Goal: Task Accomplishment & Management: Complete application form

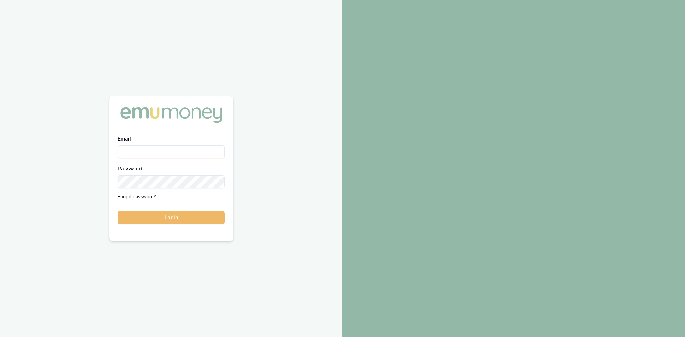
type input "[PERSON_NAME][EMAIL_ADDRESS][PERSON_NAME][DOMAIN_NAME]"
click at [164, 218] on button "Login" at bounding box center [171, 217] width 107 height 13
click at [174, 221] on button "Login" at bounding box center [171, 217] width 107 height 13
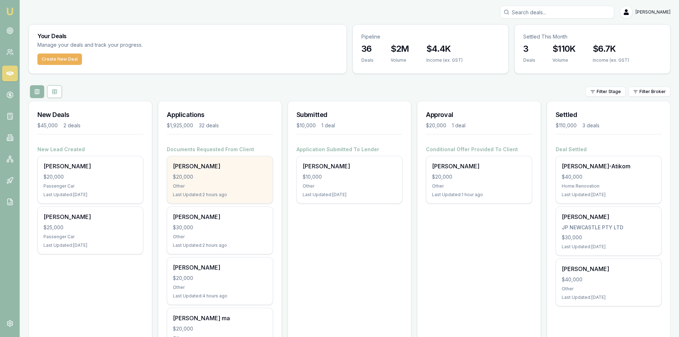
click at [217, 178] on div "$20,000" at bounding box center [220, 176] width 94 height 7
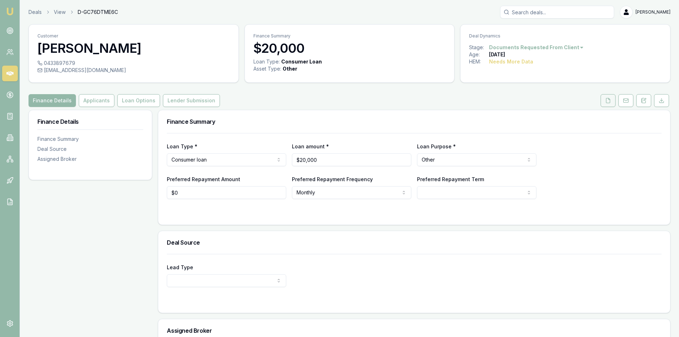
click at [609, 101] on icon at bounding box center [608, 101] width 6 height 6
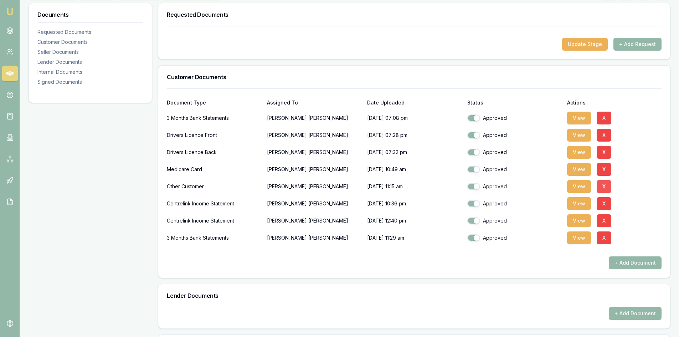
scroll to position [143, 0]
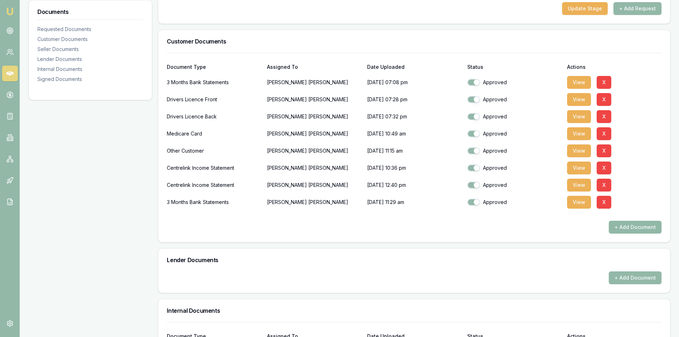
click at [640, 230] on button "+ Add Document" at bounding box center [635, 227] width 53 height 13
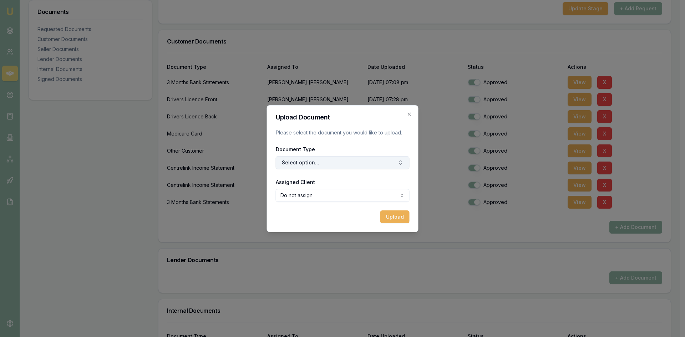
click at [310, 162] on button "Select option..." at bounding box center [343, 162] width 134 height 13
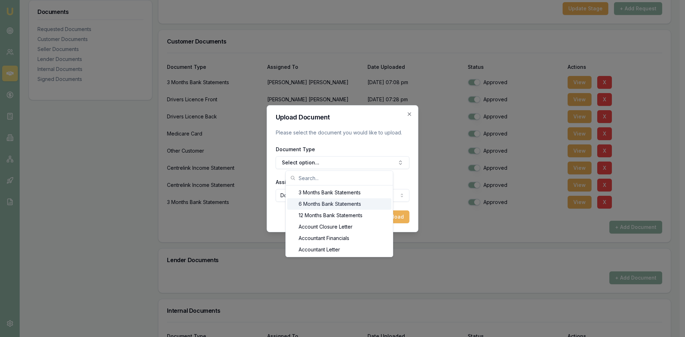
click at [309, 208] on div "6 Months Bank Statements" at bounding box center [339, 203] width 104 height 11
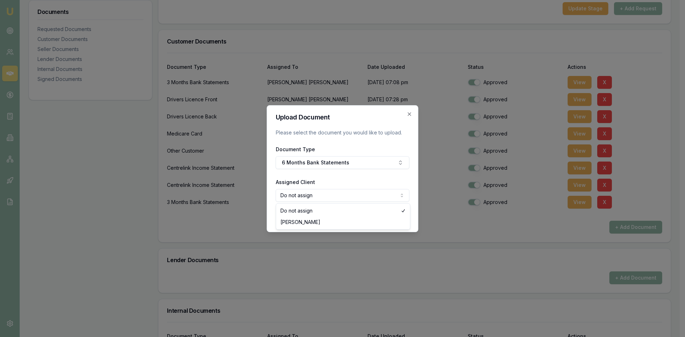
click at [307, 194] on body "Emu Broker Deals View D-GC76DTME6C [PERSON_NAME] Toggle Menu Customer [PERSON_N…" at bounding box center [339, 25] width 679 height 337
select select "U-NGO38C4IJU"
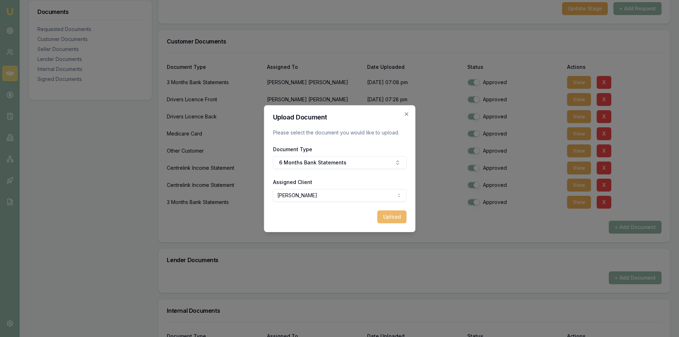
click at [393, 215] on button "Upload" at bounding box center [391, 216] width 29 height 13
click at [407, 115] on icon "button" at bounding box center [407, 114] width 6 height 6
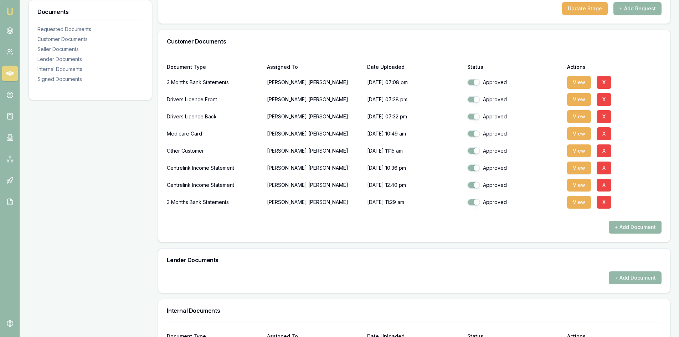
scroll to position [36, 0]
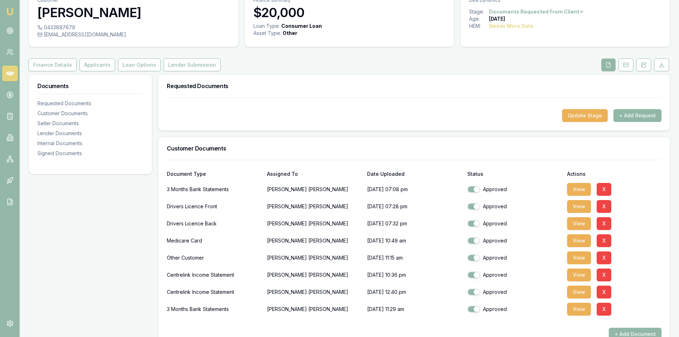
click at [630, 119] on button "+ Add Request" at bounding box center [638, 115] width 48 height 13
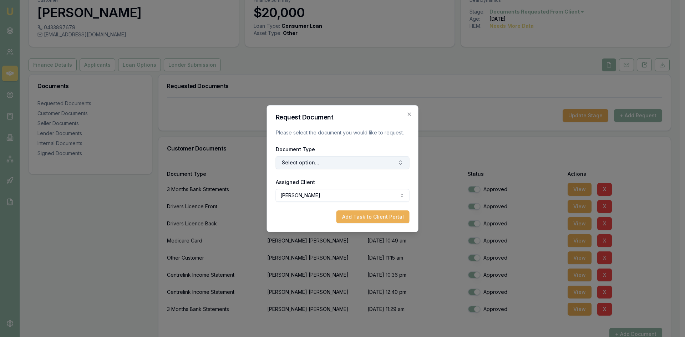
click at [340, 166] on button "Select option..." at bounding box center [343, 162] width 134 height 13
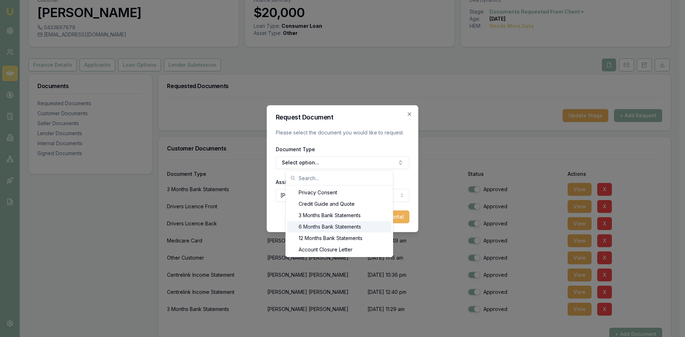
click at [316, 229] on div "6 Months Bank Statements" at bounding box center [339, 226] width 104 height 11
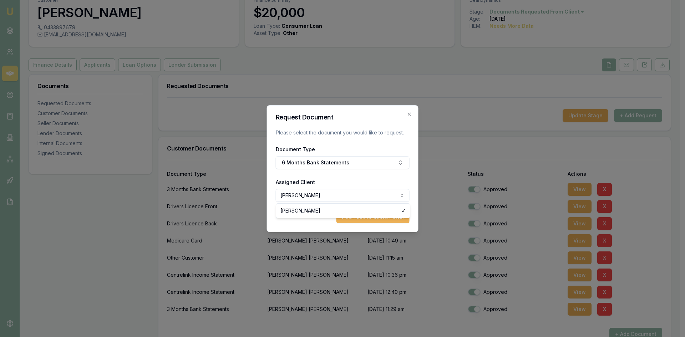
click at [330, 196] on body "Emu Broker Deals View D-GC76DTME6C [PERSON_NAME] Toggle Menu Customer [PERSON_N…" at bounding box center [339, 132] width 679 height 337
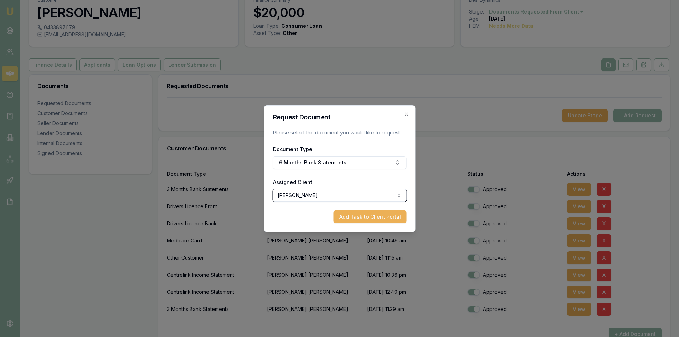
click at [300, 229] on body "Emu Broker Deals View D-GC76DTME6C [PERSON_NAME] Toggle Menu Customer [PERSON_N…" at bounding box center [339, 132] width 679 height 337
click at [351, 218] on button "Add Task to Client Portal" at bounding box center [369, 216] width 73 height 13
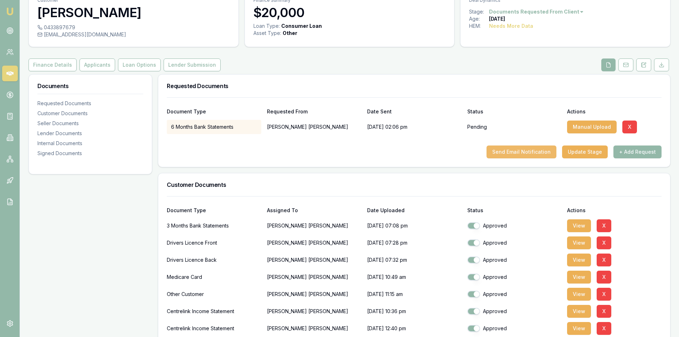
click at [523, 152] on button "Send Email Notification" at bounding box center [522, 151] width 70 height 13
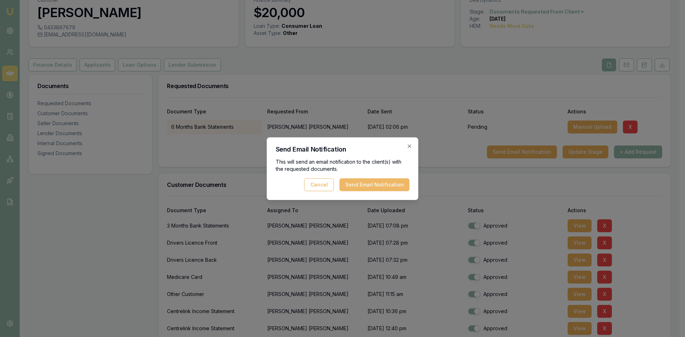
click at [361, 184] on button "Send Email Notification" at bounding box center [374, 184] width 70 height 13
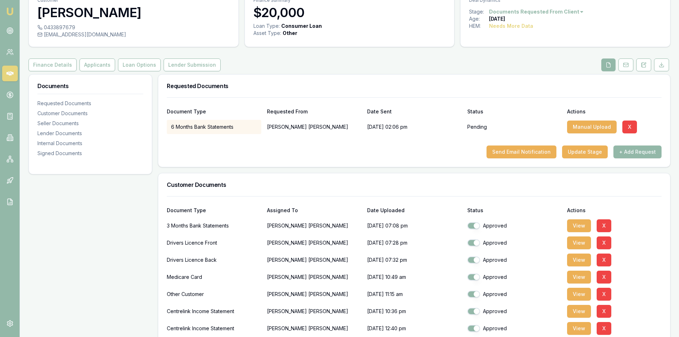
scroll to position [0, 0]
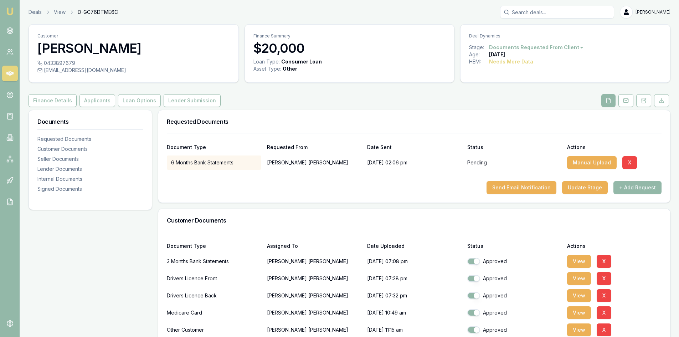
click at [8, 76] on icon at bounding box center [9, 73] width 7 height 7
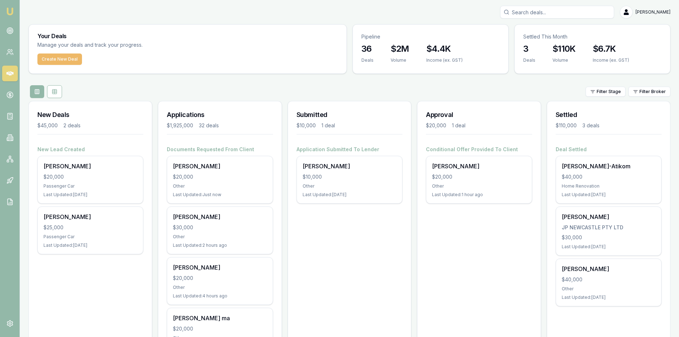
click at [60, 62] on button "Create New Deal" at bounding box center [59, 58] width 45 height 11
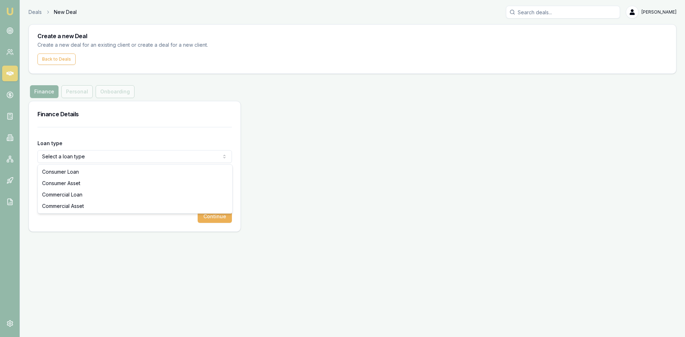
click at [99, 161] on html "Emu Broker Deals New Deal [PERSON_NAME] Toggle Menu Create a new Deal Create a …" at bounding box center [342, 168] width 685 height 337
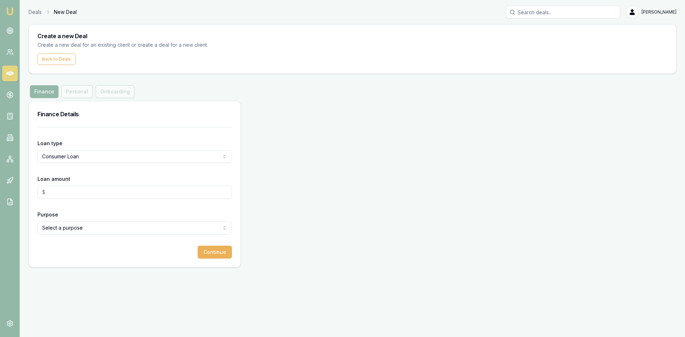
click at [90, 194] on input "Loan amount" at bounding box center [134, 192] width 194 height 13
type input "$60,000.00"
click at [118, 235] on form "Loan type Consumer Loan Consumer Loan Consumer Asset Commercial Loan Commercial…" at bounding box center [134, 193] width 194 height 132
click at [116, 229] on html "Emu Broker Deals New Deal [PERSON_NAME] Toggle Menu Create a new Deal Create a …" at bounding box center [342, 168] width 685 height 337
select select "OTHER"
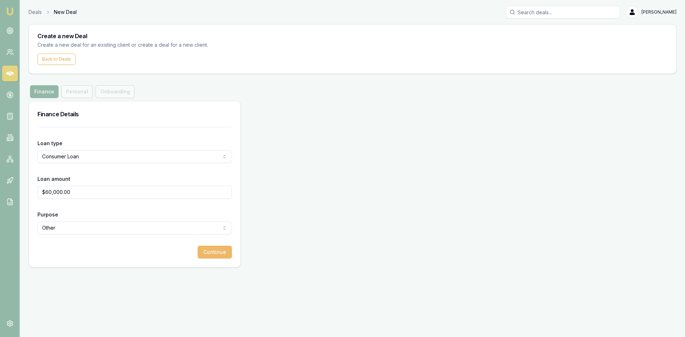
click at [214, 252] on button "Continue" at bounding box center [215, 252] width 34 height 13
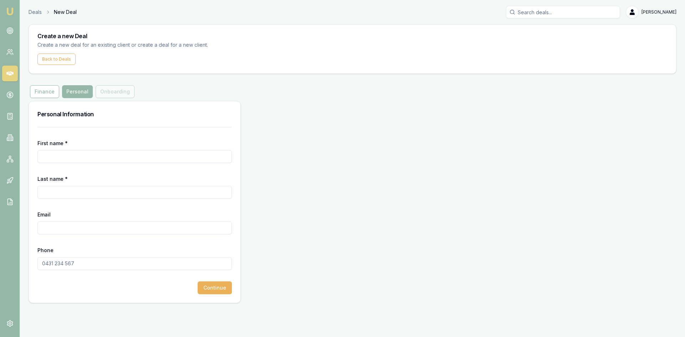
click at [80, 159] on input "First name *" at bounding box center [134, 156] width 194 height 13
type input "[PERSON_NAME]"
type input "do"
click at [57, 224] on input "Email" at bounding box center [134, 227] width 194 height 13
type input "[EMAIL_ADDRESS][DOMAIN_NAME]"
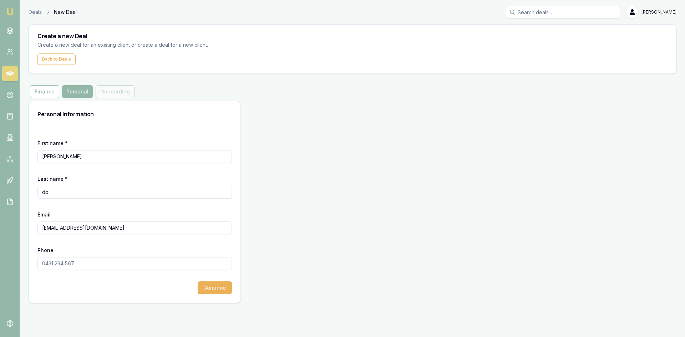
click at [73, 266] on input "Phone" at bounding box center [134, 263] width 194 height 13
type input "0411 662 604"
click at [212, 290] on button "Continue" at bounding box center [215, 287] width 34 height 13
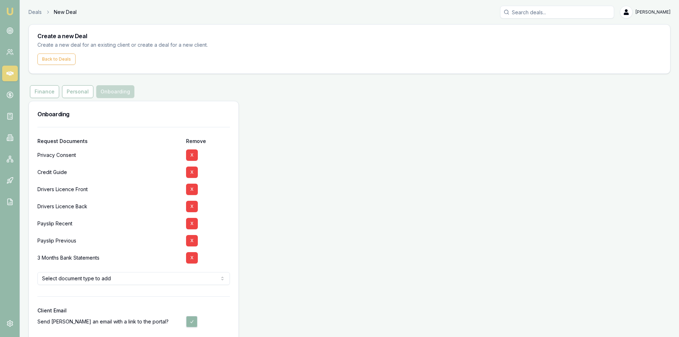
scroll to position [32, 0]
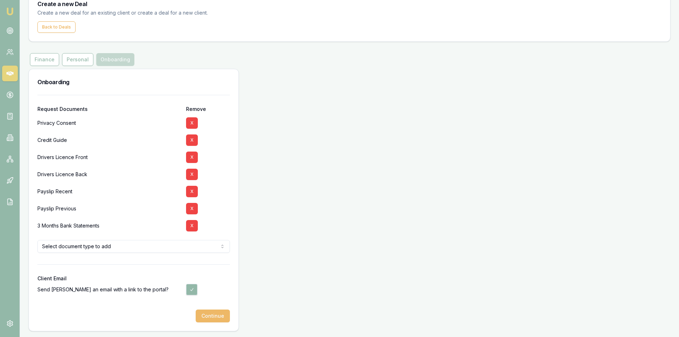
click at [217, 315] on button "Continue" at bounding box center [213, 316] width 34 height 13
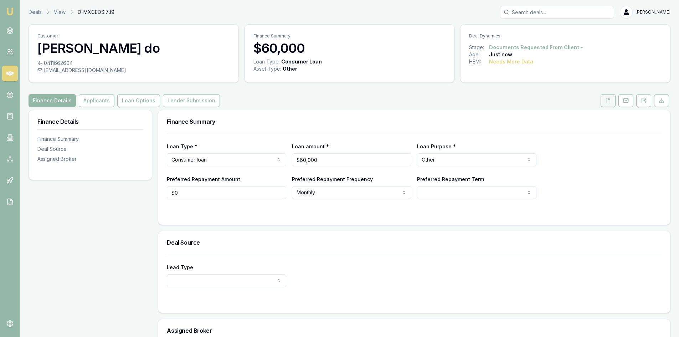
click at [605, 100] on button at bounding box center [608, 100] width 15 height 13
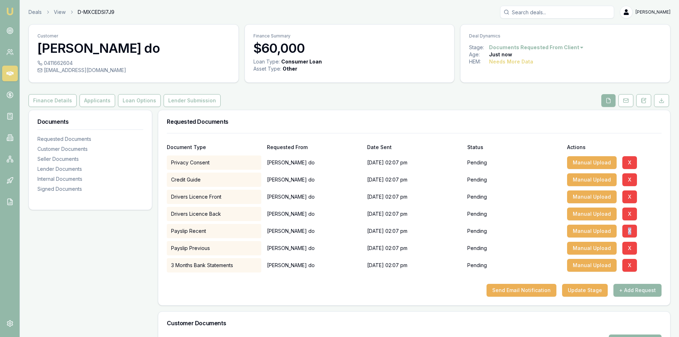
drag, startPoint x: 627, startPoint y: 225, endPoint x: 640, endPoint y: 230, distance: 14.7
click at [645, 230] on div "Manual Upload X" at bounding box center [614, 231] width 94 height 14
click at [629, 231] on button "X" at bounding box center [630, 231] width 15 height 13
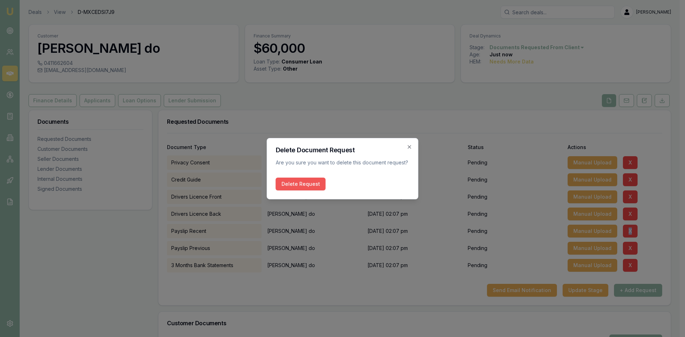
click at [292, 182] on button "Delete Request" at bounding box center [301, 184] width 50 height 13
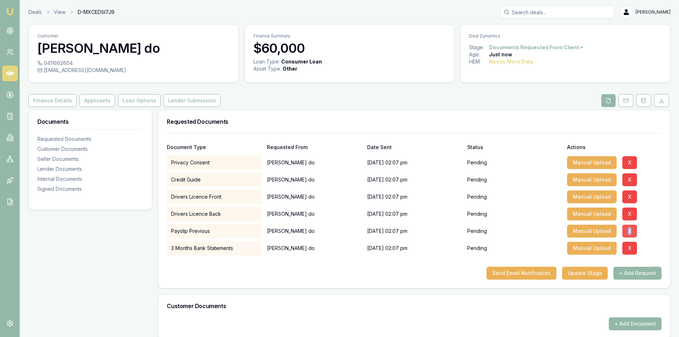
click at [630, 232] on button "X" at bounding box center [630, 231] width 15 height 13
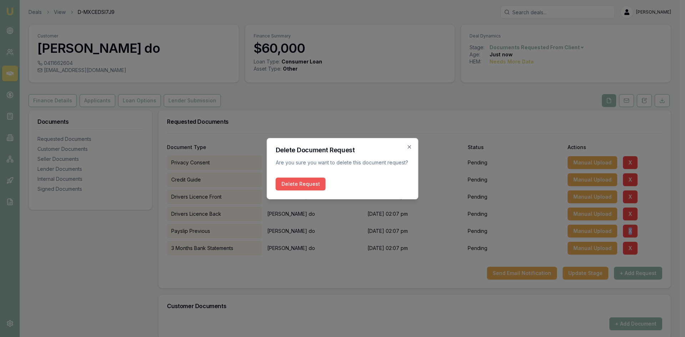
click at [303, 184] on button "Delete Request" at bounding box center [301, 184] width 50 height 13
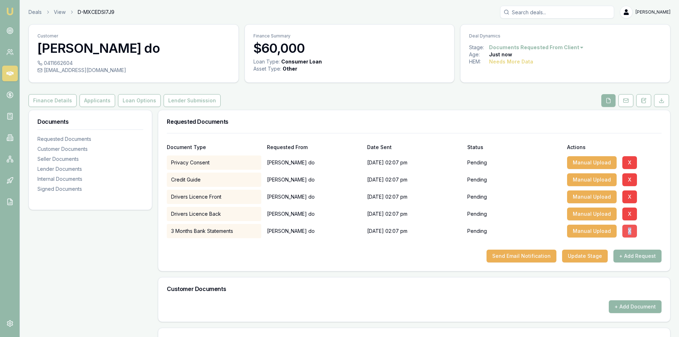
click at [627, 228] on button "X" at bounding box center [630, 231] width 15 height 13
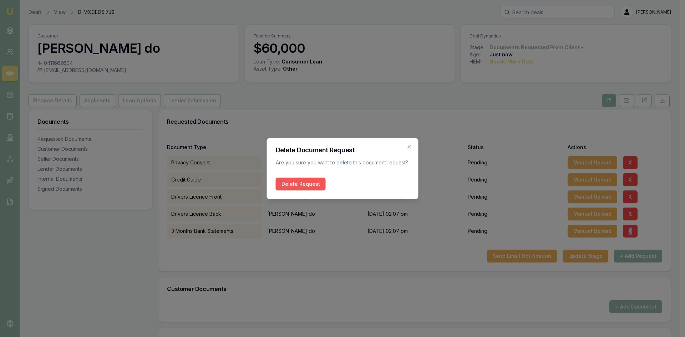
click at [318, 189] on button "Delete Request" at bounding box center [301, 184] width 50 height 13
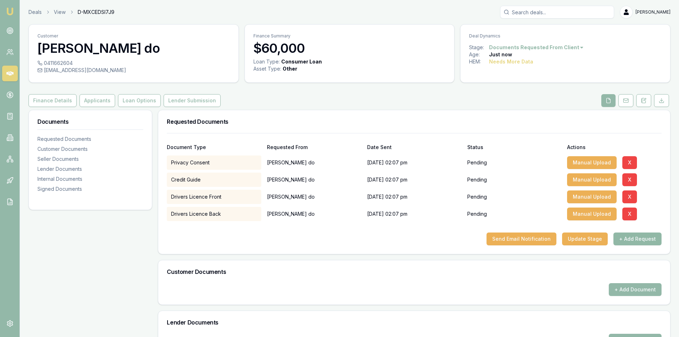
click at [651, 244] on button "+ Add Request" at bounding box center [638, 238] width 48 height 13
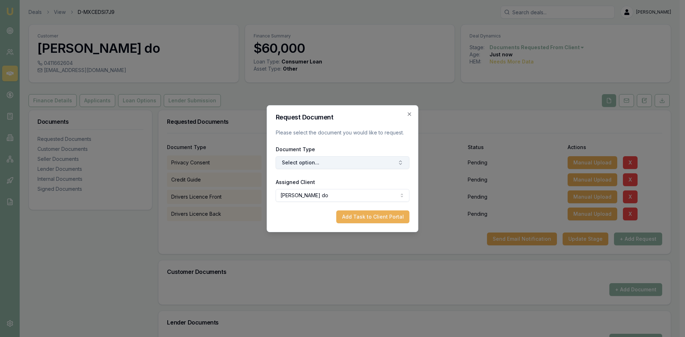
click at [302, 164] on button "Select option..." at bounding box center [343, 162] width 134 height 13
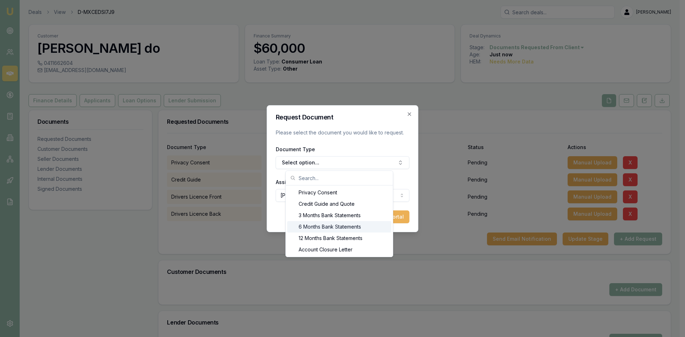
click at [309, 228] on div "6 Months Bank Statements" at bounding box center [339, 226] width 104 height 11
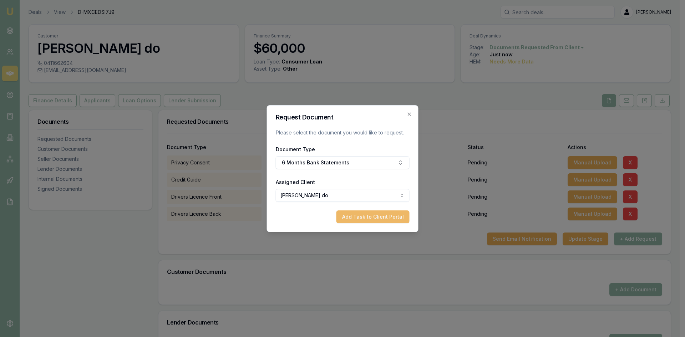
click at [380, 215] on button "Add Task to Client Portal" at bounding box center [372, 216] width 73 height 13
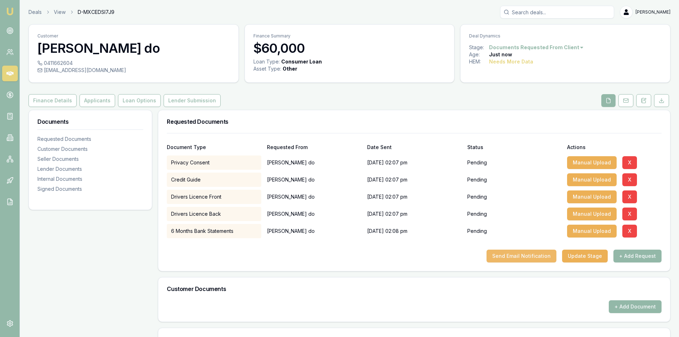
click at [535, 258] on button "Send Email Notification" at bounding box center [522, 256] width 70 height 13
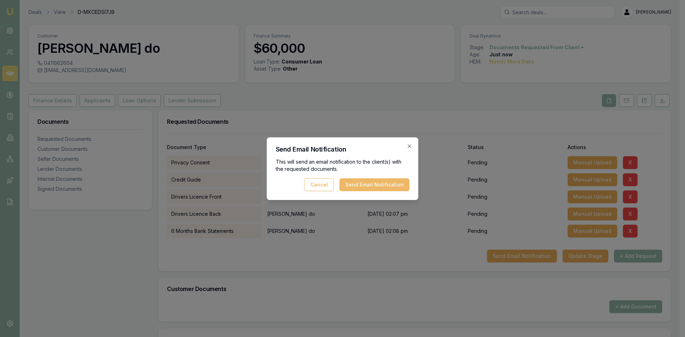
click at [361, 188] on button "Send Email Notification" at bounding box center [374, 184] width 70 height 13
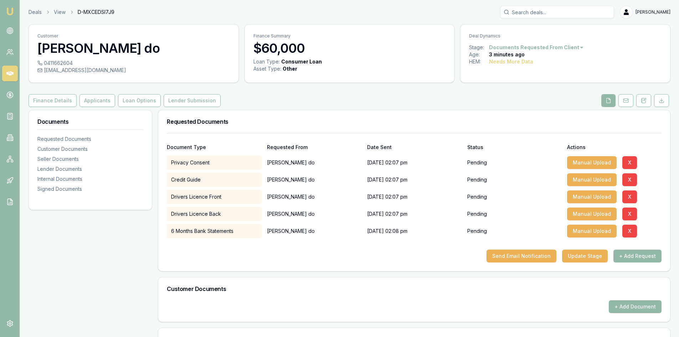
click at [7, 73] on icon at bounding box center [9, 73] width 7 height 4
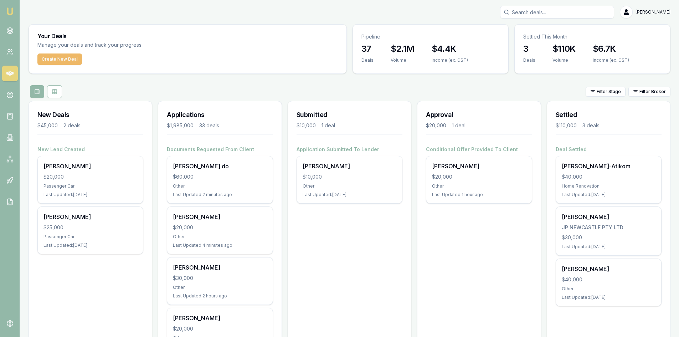
click at [58, 59] on button "Create New Deal" at bounding box center [59, 58] width 45 height 11
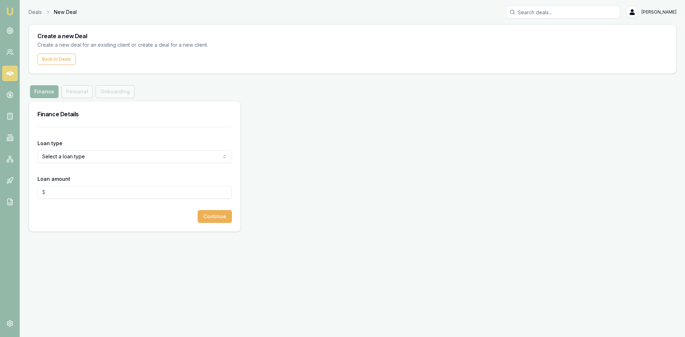
click at [76, 157] on html "Emu Broker Deals New Deal [PERSON_NAME] Toggle Menu Create a new Deal Create a …" at bounding box center [342, 168] width 685 height 337
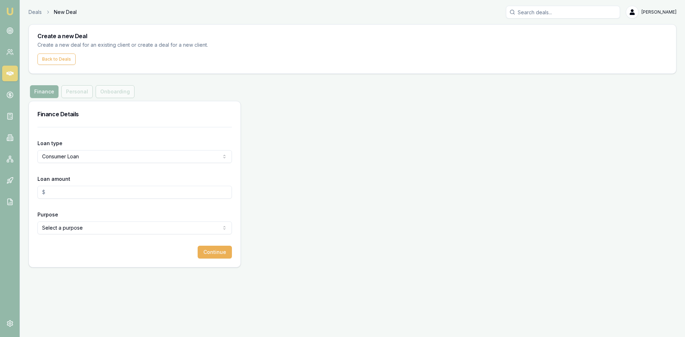
click at [75, 195] on input "Loan amount" at bounding box center [134, 192] width 194 height 13
type input "$50,000.00"
click at [81, 230] on html "Emu Broker Deals New Deal [PERSON_NAME] Toggle Menu Create a new Deal Create a …" at bounding box center [342, 168] width 685 height 337
select select "OTHER"
click at [202, 251] on button "Continue" at bounding box center [215, 252] width 34 height 13
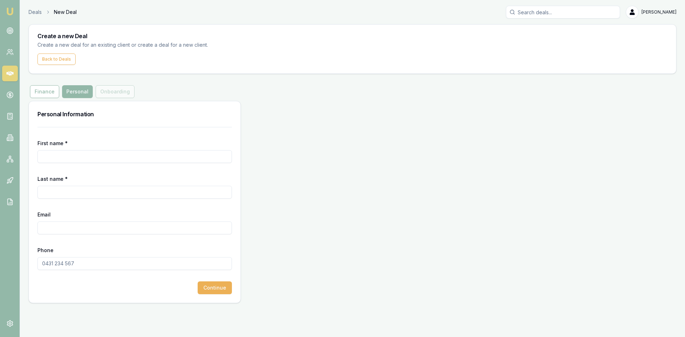
click at [64, 156] on input "First name *" at bounding box center [134, 156] width 194 height 13
type input "LAI"
type input "DO"
click at [59, 227] on input "Email" at bounding box center [134, 227] width 194 height 13
type input "[EMAIL_ADDRESS][DOMAIN_NAME]"
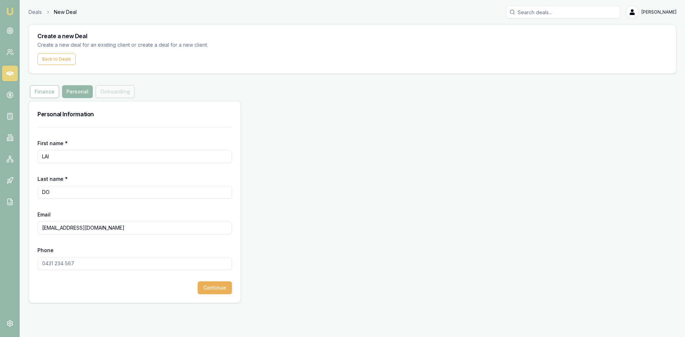
click at [82, 263] on input "Phone" at bounding box center [134, 263] width 194 height 13
type input "0497 938 878"
click at [210, 288] on button "Continue" at bounding box center [215, 287] width 34 height 13
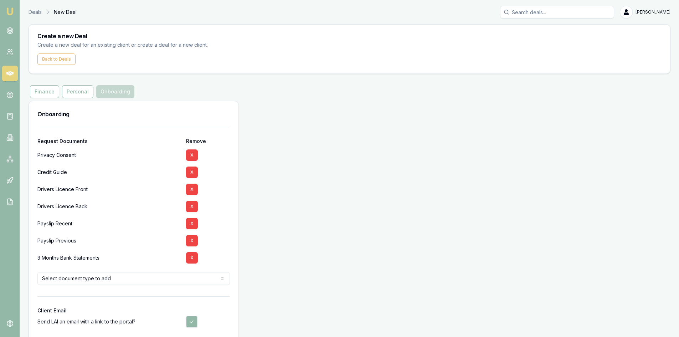
scroll to position [32, 0]
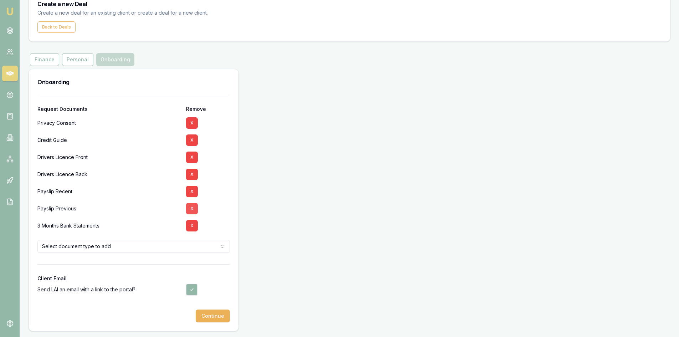
click at [192, 206] on button "X" at bounding box center [192, 208] width 12 height 11
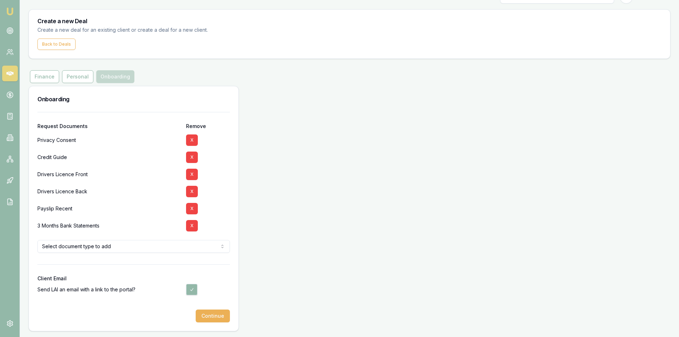
scroll to position [15, 0]
click at [194, 208] on button "X" at bounding box center [192, 208] width 12 height 11
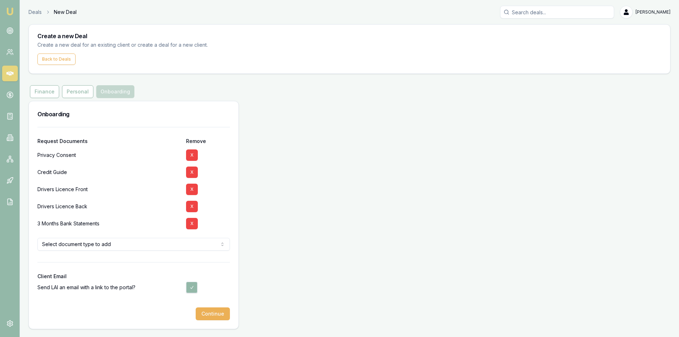
scroll to position [0, 0]
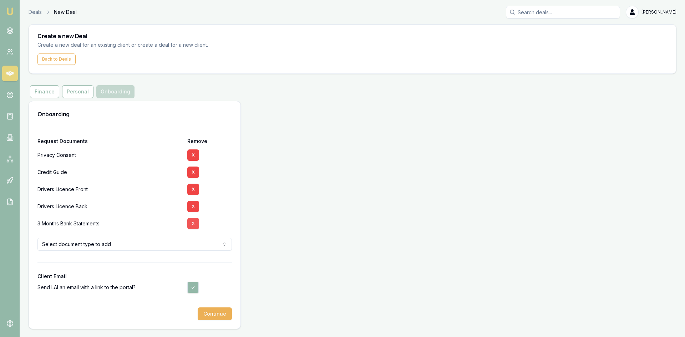
click at [191, 226] on button "X" at bounding box center [193, 223] width 12 height 11
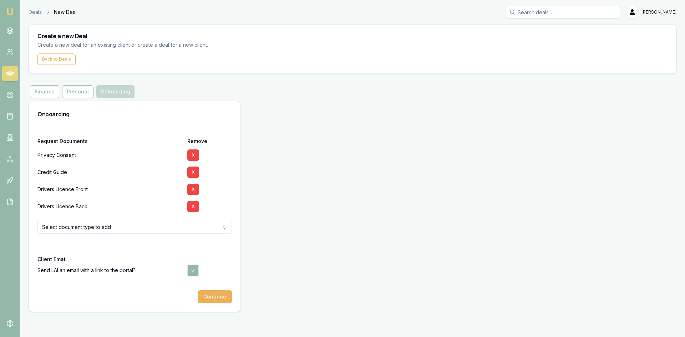
click at [140, 227] on html "Emu Broker Deals New Deal [PERSON_NAME] Toggle Menu Create a new Deal Create a …" at bounding box center [342, 168] width 685 height 337
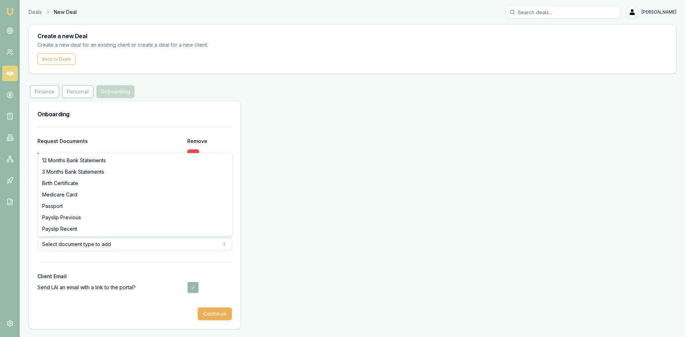
click at [145, 242] on html "Emu Broker Deals New Deal [PERSON_NAME] Toggle Menu Create a new Deal Create a …" at bounding box center [342, 168] width 685 height 337
click at [165, 272] on html "Emu Broker Deals New Deal [PERSON_NAME] Toggle Menu Create a new Deal Create a …" at bounding box center [342, 168] width 685 height 337
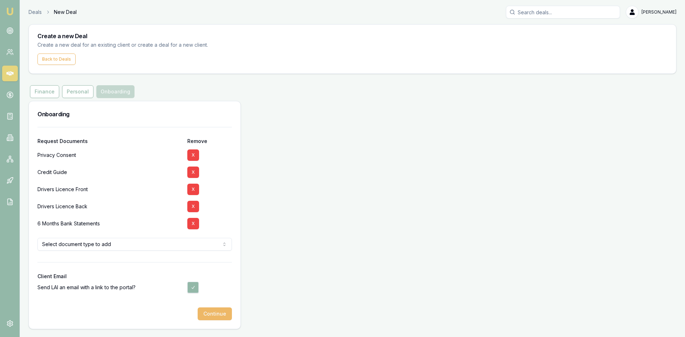
click at [218, 316] on button "Continue" at bounding box center [215, 313] width 34 height 13
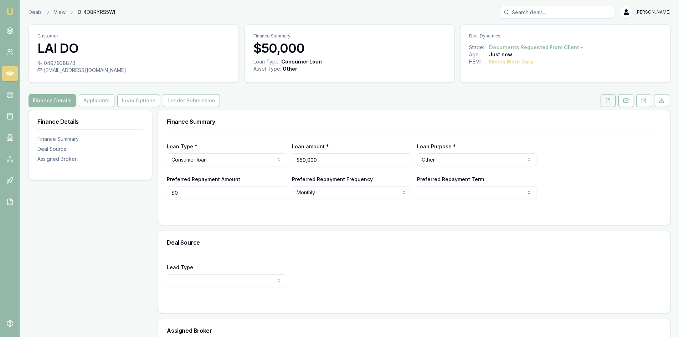
click at [609, 101] on icon at bounding box center [608, 101] width 6 height 6
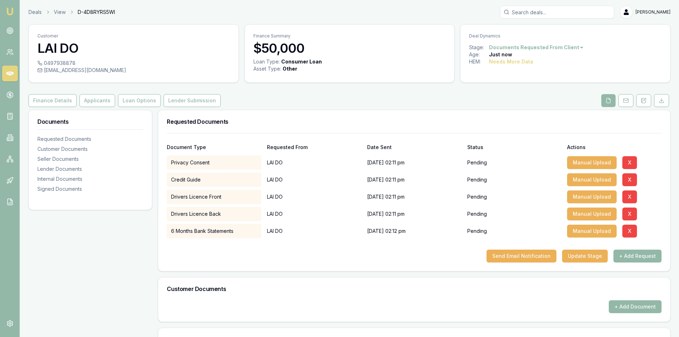
scroll to position [36, 0]
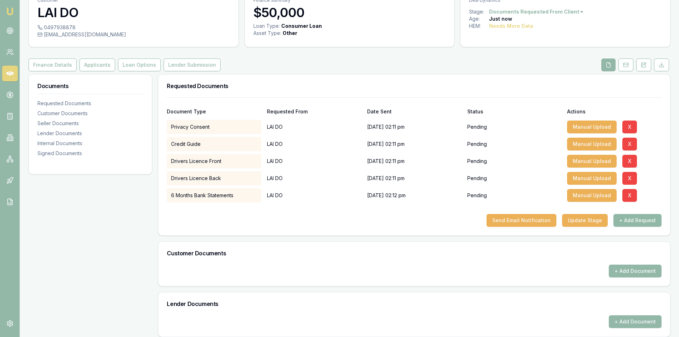
click at [640, 221] on button "+ Add Request" at bounding box center [638, 220] width 48 height 13
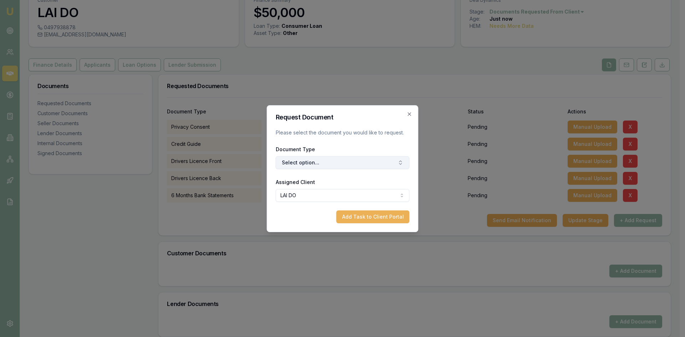
click at [339, 167] on button "Select option..." at bounding box center [343, 162] width 134 height 13
type input "medicar"
click at [334, 193] on div "Medicare Card" at bounding box center [345, 192] width 89 height 11
click at [355, 214] on button "Add Task to Client Portal" at bounding box center [372, 216] width 73 height 13
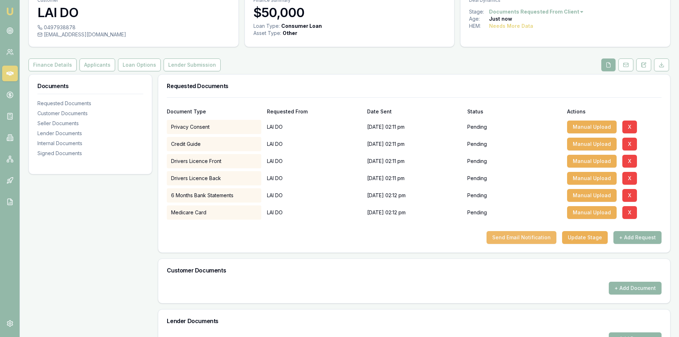
click at [511, 242] on button "Send Email Notification" at bounding box center [522, 237] width 70 height 13
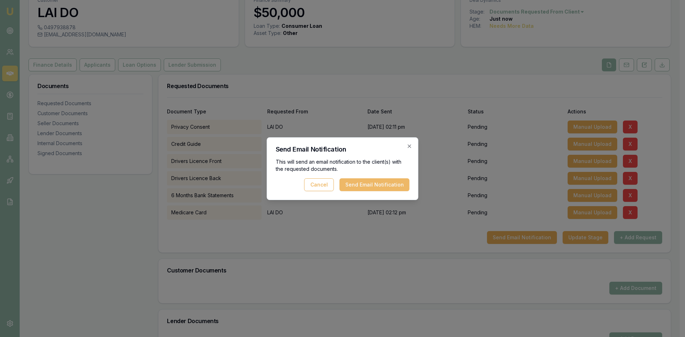
click at [359, 185] on button "Send Email Notification" at bounding box center [374, 184] width 70 height 13
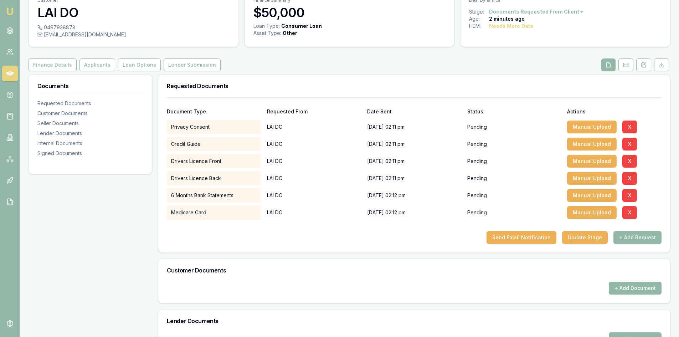
drag, startPoint x: 378, startPoint y: 261, endPoint x: 386, endPoint y: 259, distance: 8.1
click at [378, 261] on div "Customer Documents" at bounding box center [414, 270] width 512 height 23
